Goal: Information Seeking & Learning: Learn about a topic

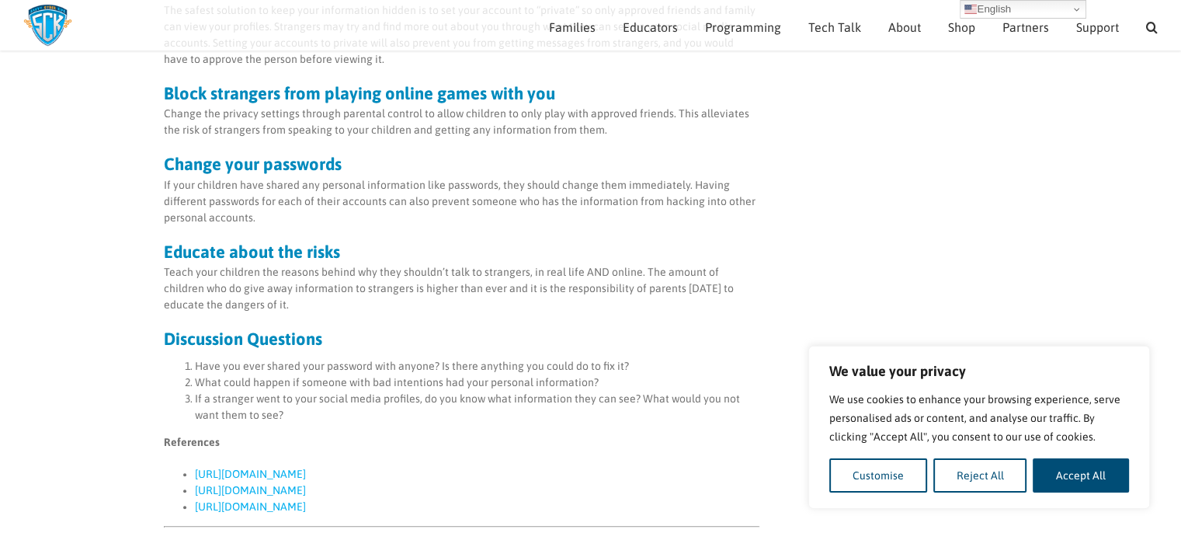
scroll to position [1005, 0]
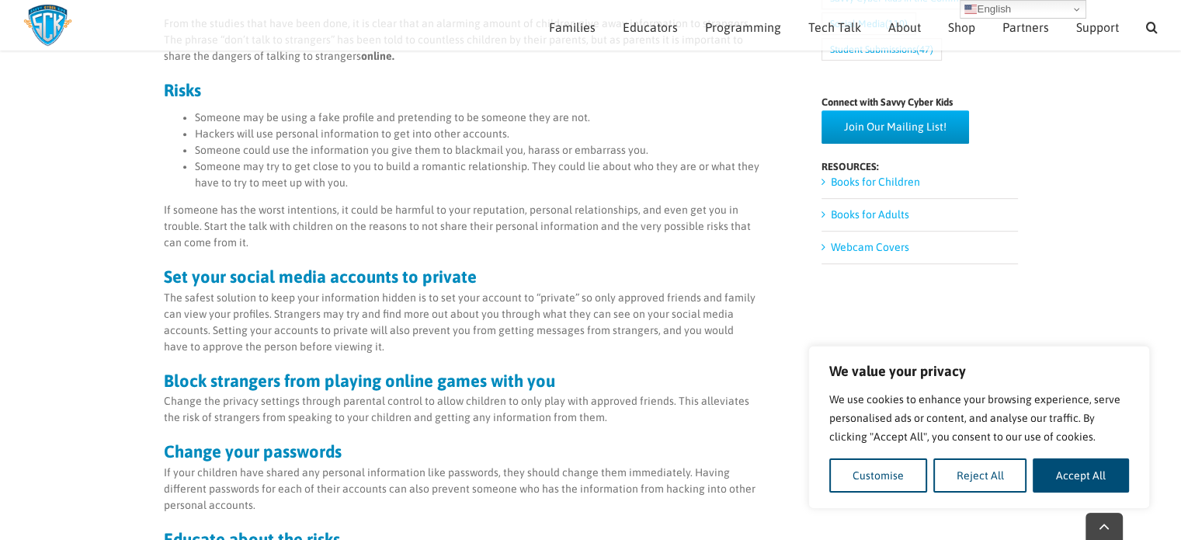
scroll to position [802, 0]
